Goal: Task Accomplishment & Management: Complete application form

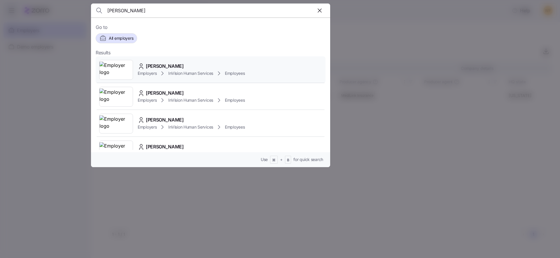
type input "[PERSON_NAME]"
click at [172, 70] on div "Employers InVision Human Services Employees" at bounding box center [191, 73] width 107 height 7
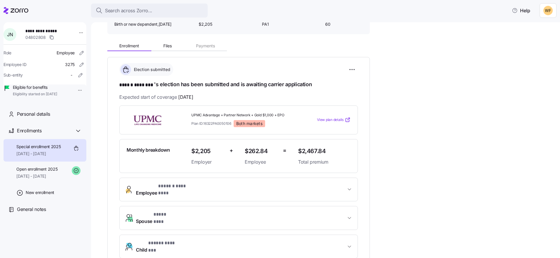
scroll to position [48, 0]
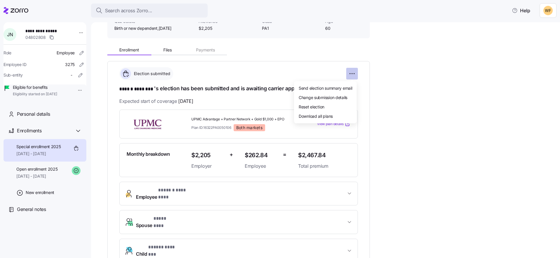
click at [357, 72] on html "**********" at bounding box center [280, 127] width 560 height 254
click at [430, 126] on html "**********" at bounding box center [280, 127] width 560 height 254
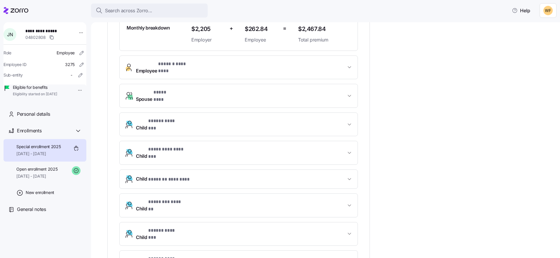
scroll to position [243, 0]
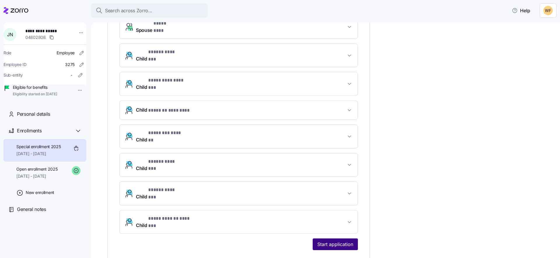
click at [332, 241] on span "Start application" at bounding box center [336, 244] width 36 height 7
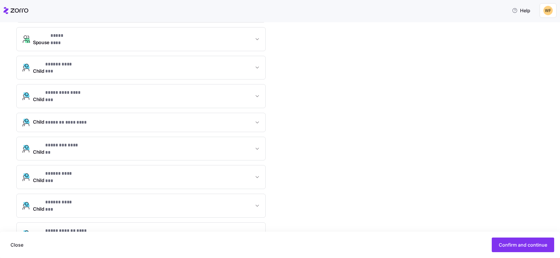
scroll to position [262, 0]
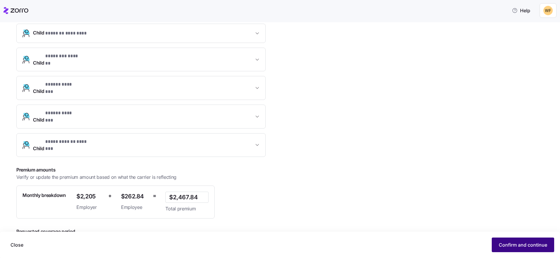
click at [502, 242] on span "Confirm and continue" at bounding box center [523, 244] width 48 height 7
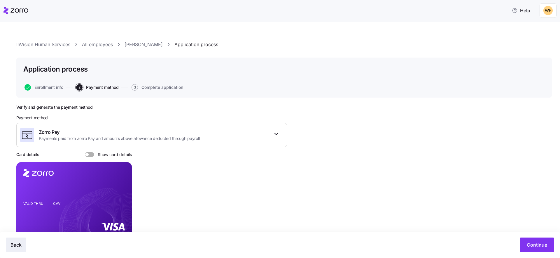
click at [13, 242] on span "Back" at bounding box center [16, 244] width 11 height 7
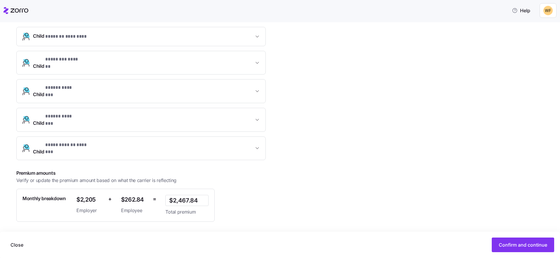
scroll to position [262, 0]
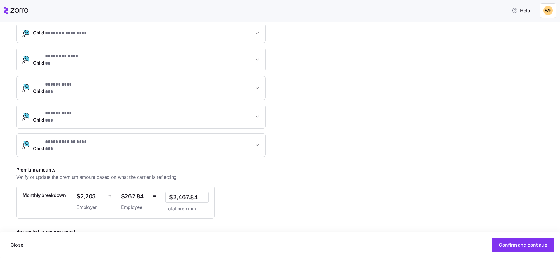
click at [98, 249] on icon at bounding box center [98, 252] width 7 height 7
click at [99, 249] on icon at bounding box center [98, 252] width 7 height 7
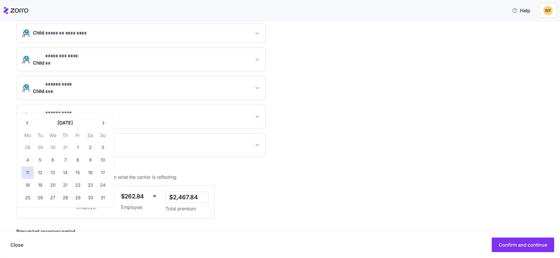
click at [46, 247] on input "[DATE]" at bounding box center [61, 253] width 91 height 12
drag, startPoint x: 37, startPoint y: 215, endPoint x: 41, endPoint y: 217, distance: 3.8
click at [37, 247] on input "[DATE]" at bounding box center [61, 253] width 91 height 12
click at [41, 247] on input "[DATE]" at bounding box center [61, 253] width 91 height 12
click at [101, 123] on icon "button" at bounding box center [103, 123] width 6 height 6
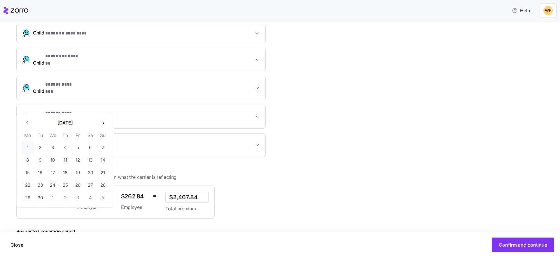
click at [28, 147] on button "1" at bounding box center [28, 147] width 12 height 12
type input "[DATE]"
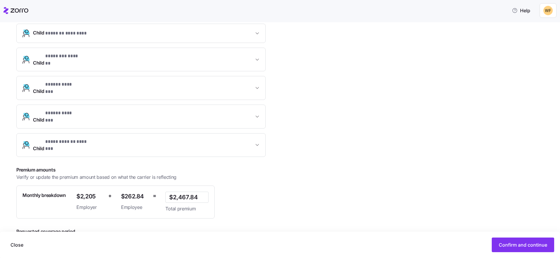
click at [274, 170] on div "Premium amounts Verify or update the premium amount based on what the carrier i…" at bounding box center [151, 192] width 271 height 52
click at [543, 247] on span "Confirm and continue" at bounding box center [523, 244] width 48 height 7
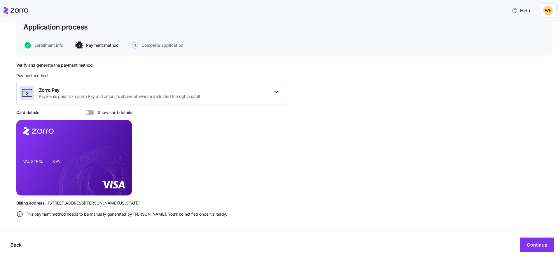
scroll to position [43, 0]
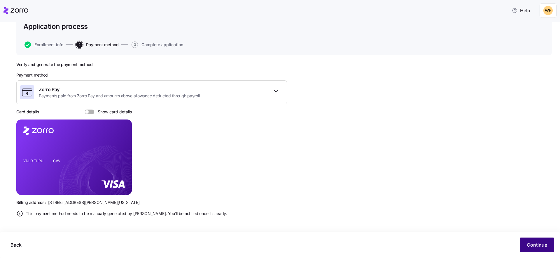
click at [539, 241] on span "Continue" at bounding box center [537, 244] width 20 height 7
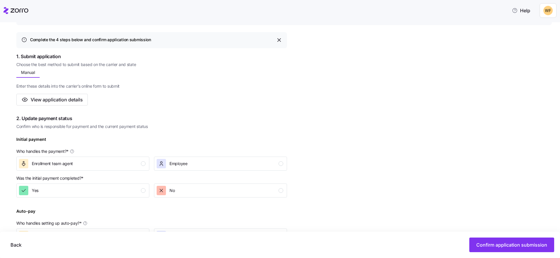
scroll to position [62, 0]
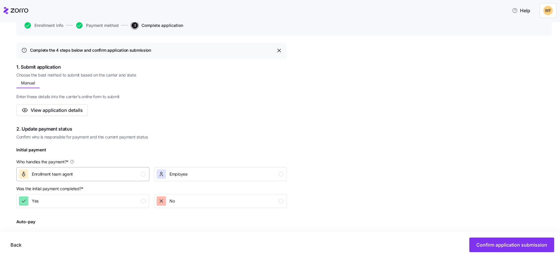
click at [143, 174] on div "button" at bounding box center [143, 174] width 5 height 5
click at [144, 202] on div "button" at bounding box center [143, 200] width 5 height 5
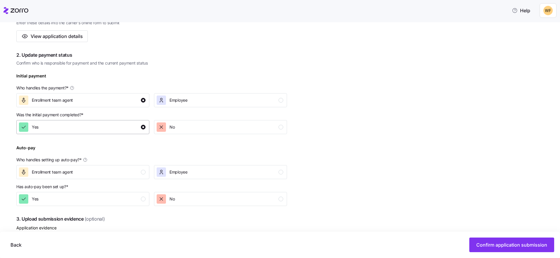
scroll to position [159, 0]
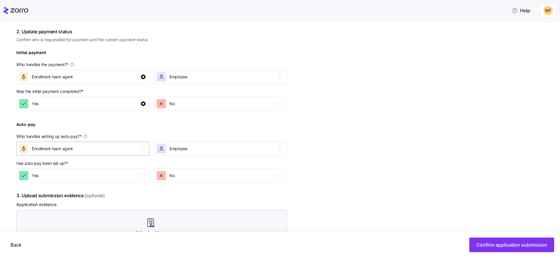
click at [144, 148] on div "button" at bounding box center [143, 148] width 5 height 5
click at [145, 174] on div "button" at bounding box center [143, 175] width 5 height 5
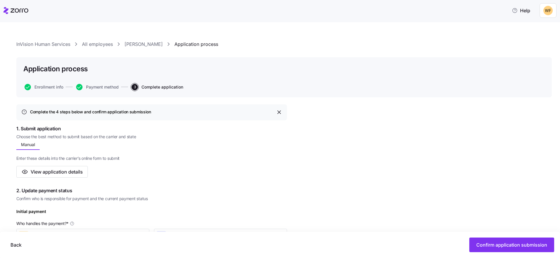
scroll to position [0, 0]
click at [484, 239] on button "Confirm application submission" at bounding box center [512, 244] width 85 height 15
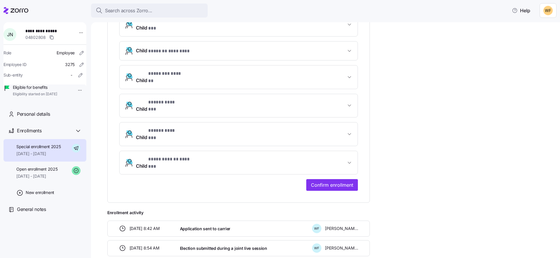
scroll to position [318, 0]
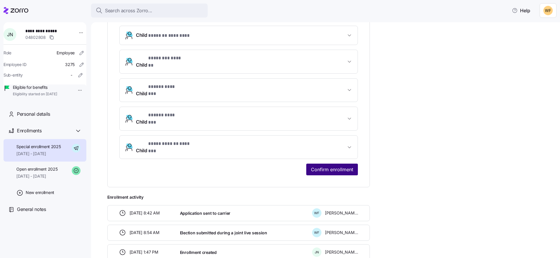
click at [336, 166] on span "Confirm enrollment" at bounding box center [332, 169] width 42 height 7
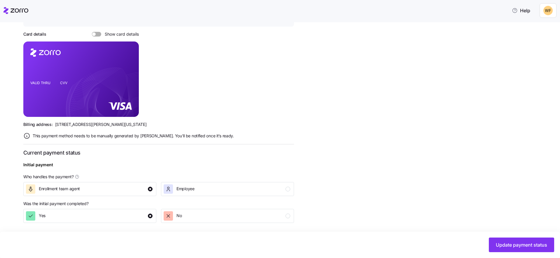
scroll to position [187, 0]
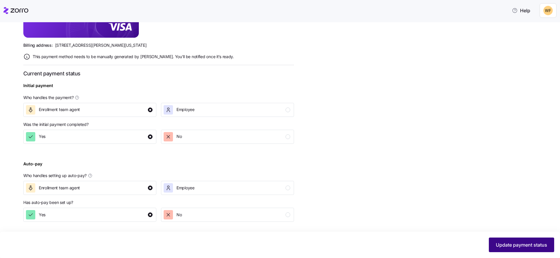
click at [509, 246] on span "Update payment status" at bounding box center [521, 244] width 51 height 7
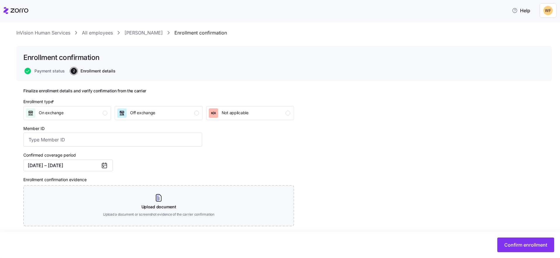
scroll to position [46, 0]
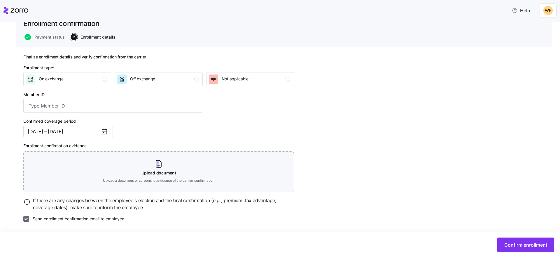
click at [26, 218] on input "Send enrollment confirmation email to employee" at bounding box center [26, 219] width 6 height 6
checkbox input "false"
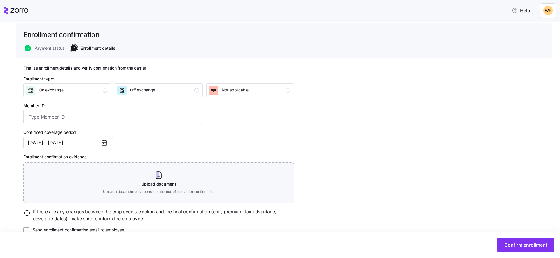
scroll to position [34, 0]
click at [198, 91] on div "button" at bounding box center [196, 90] width 5 height 5
click at [527, 240] on button "Confirm enrollment" at bounding box center [526, 244] width 57 height 15
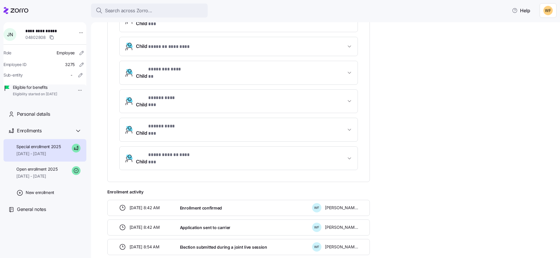
scroll to position [321, 0]
